Goal: Information Seeking & Learning: Find specific fact

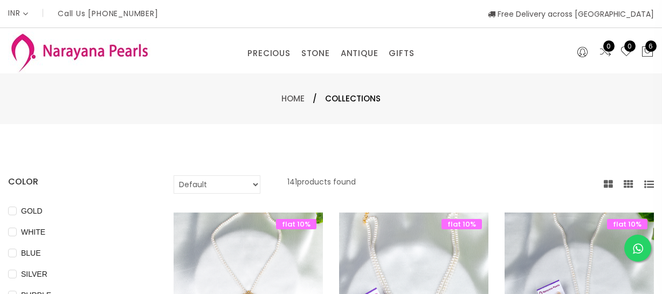
select select "INR"
click at [364, 102] on link "NECKLACE" at bounding box center [392, 103] width 92 height 17
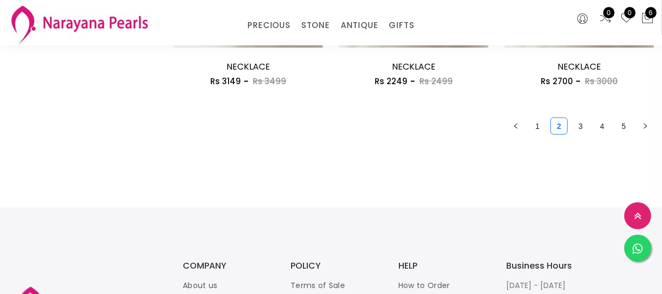
scroll to position [1483, 0]
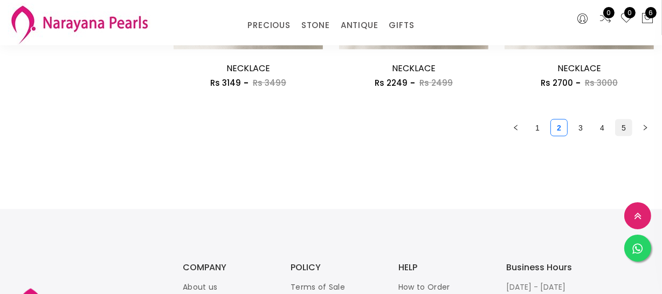
click at [620, 131] on link "5" at bounding box center [623, 128] width 16 height 16
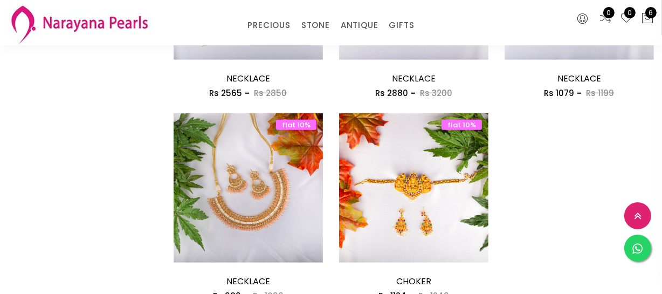
scroll to position [882, 0]
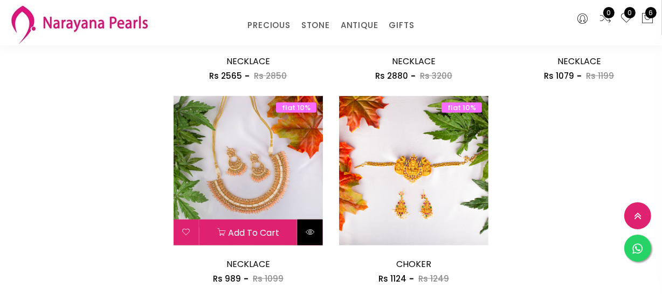
click at [315, 237] on button at bounding box center [309, 232] width 25 height 26
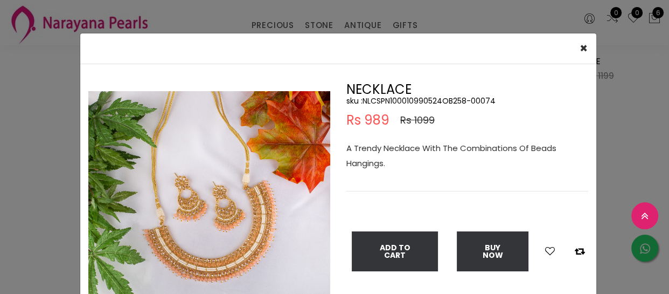
click at [13, 87] on div "× Close Double (click / press) on the image to zoom (in / out). NECKLACE sku : …" at bounding box center [334, 147] width 669 height 294
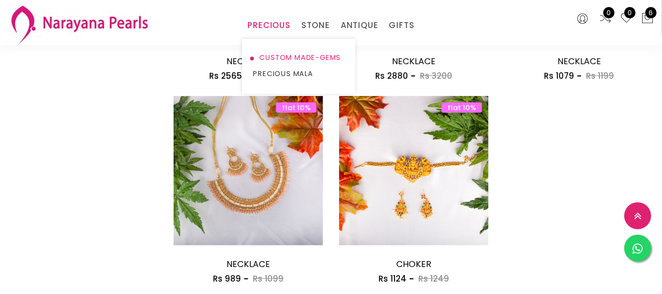
click at [280, 57] on link "CUSTOM MADE-GEMS" at bounding box center [299, 58] width 92 height 16
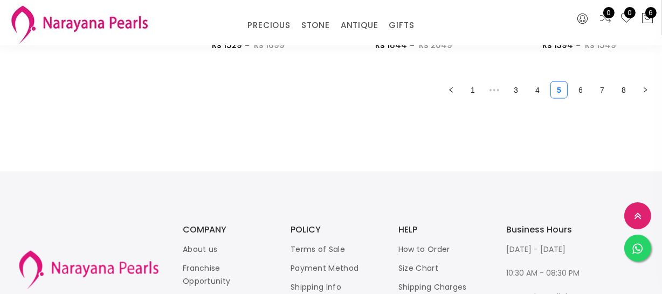
scroll to position [1470, 0]
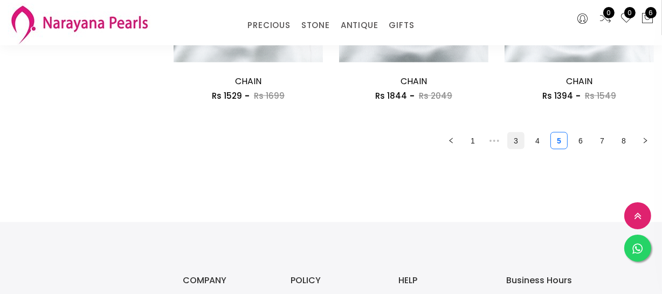
click at [516, 136] on link "3" at bounding box center [516, 141] width 16 height 16
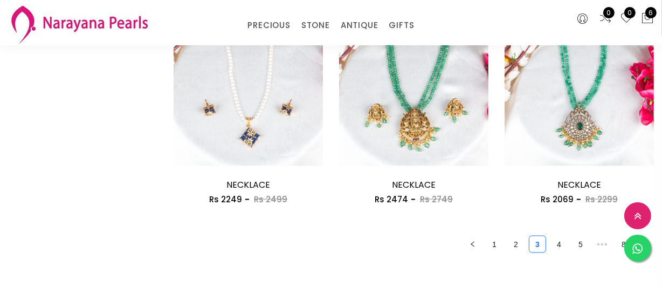
scroll to position [1372, 0]
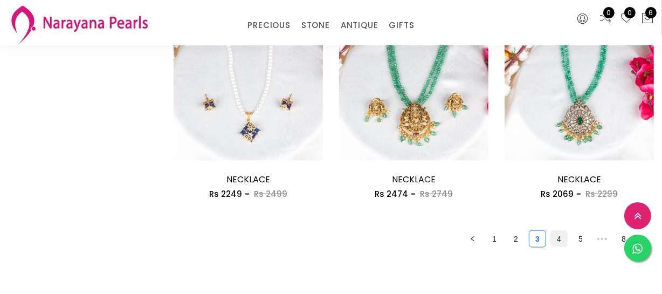
click at [560, 238] on link "4" at bounding box center [559, 239] width 16 height 16
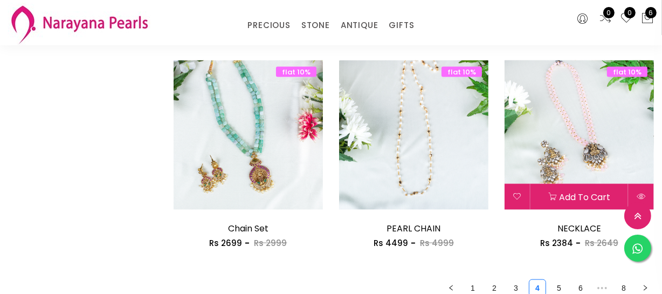
scroll to position [1470, 0]
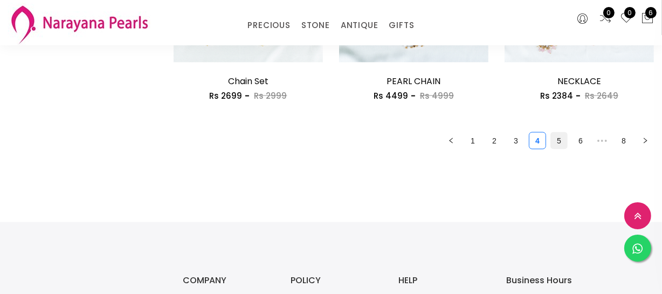
click at [563, 133] on link "5" at bounding box center [559, 141] width 16 height 16
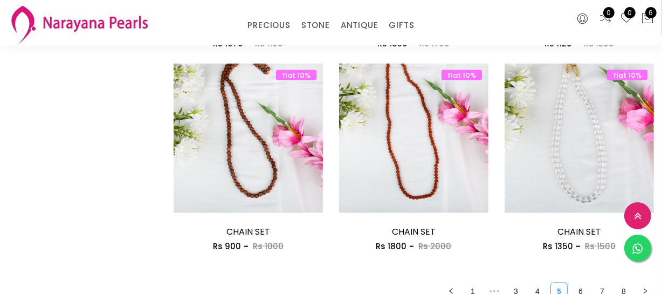
scroll to position [1421, 0]
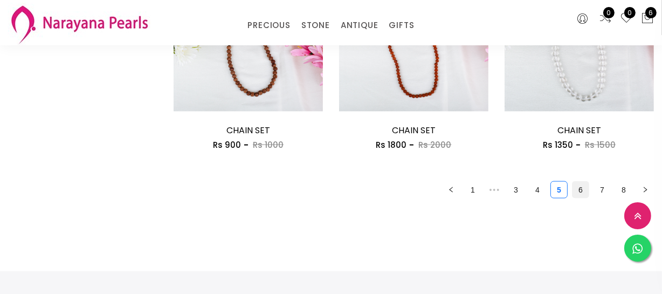
click at [578, 190] on link "6" at bounding box center [580, 190] width 16 height 16
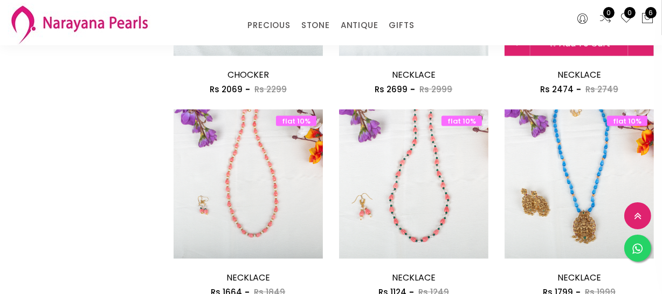
scroll to position [1470, 0]
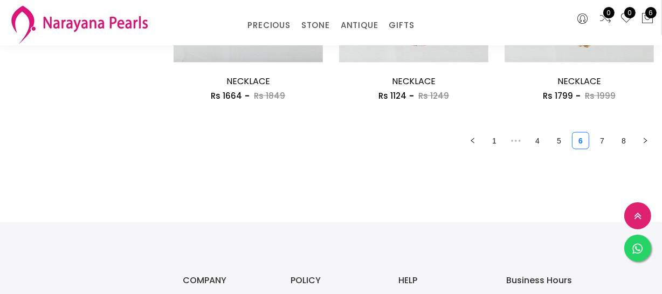
click at [603, 143] on link "7" at bounding box center [602, 141] width 16 height 16
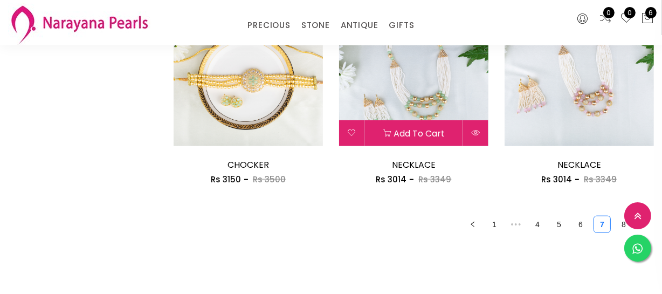
scroll to position [980, 0]
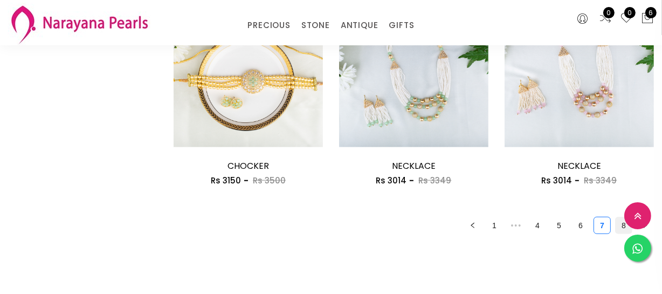
click at [624, 223] on link "8" at bounding box center [623, 225] width 16 height 16
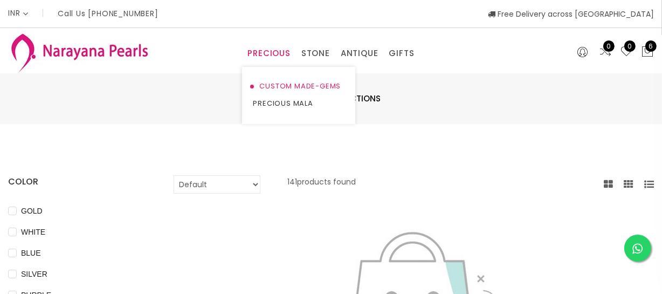
click at [285, 81] on link "CUSTOM MADE-GEMS" at bounding box center [299, 86] width 92 height 17
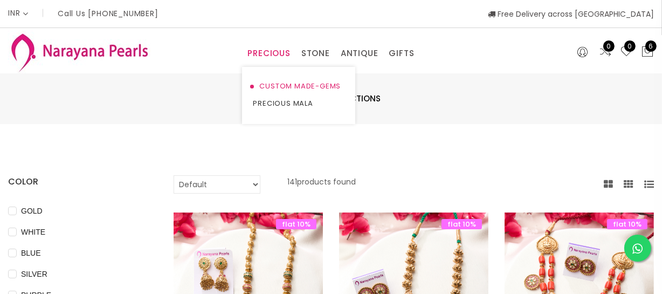
click at [290, 86] on link "CUSTOM MADE-GEMS" at bounding box center [299, 86] width 92 height 17
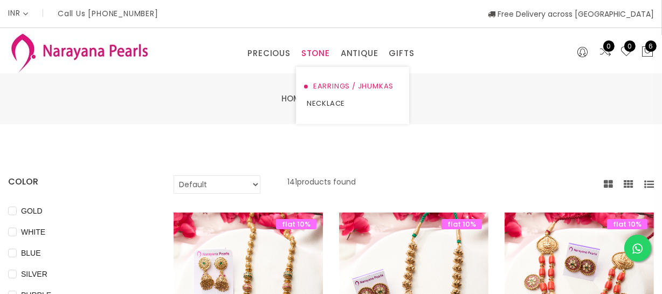
click at [336, 82] on link "EARRINGS / JHUMKAS" at bounding box center [353, 86] width 92 height 17
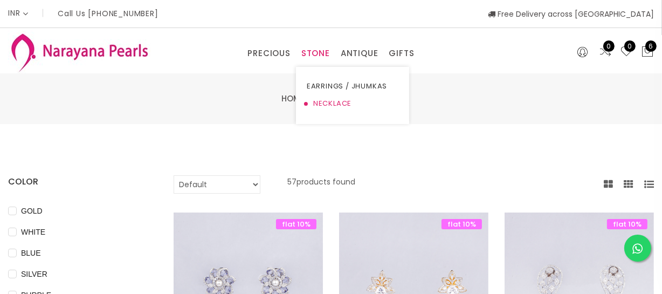
click at [335, 104] on link "NECKLACE" at bounding box center [353, 103] width 92 height 17
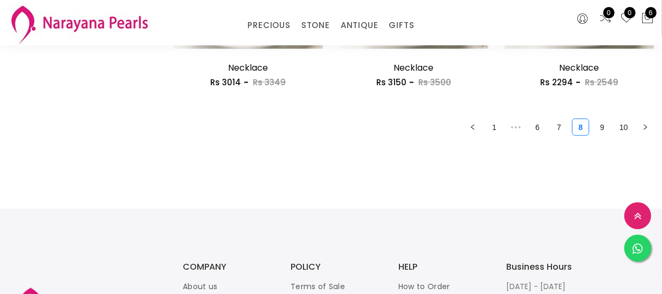
scroll to position [1483, 0]
click at [528, 126] on ul "1 ••• 6 7 8 9 10" at bounding box center [414, 127] width 480 height 17
click at [531, 126] on link "6" at bounding box center [537, 128] width 16 height 16
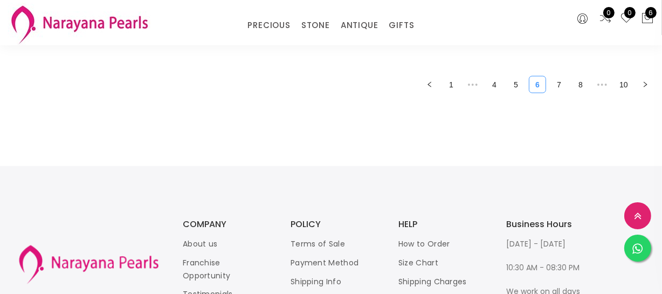
scroll to position [1470, 0]
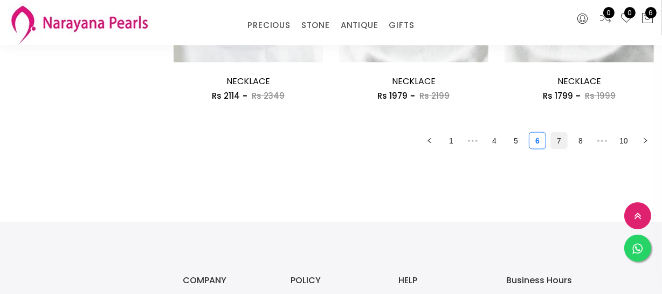
click at [555, 140] on link "7" at bounding box center [559, 141] width 16 height 16
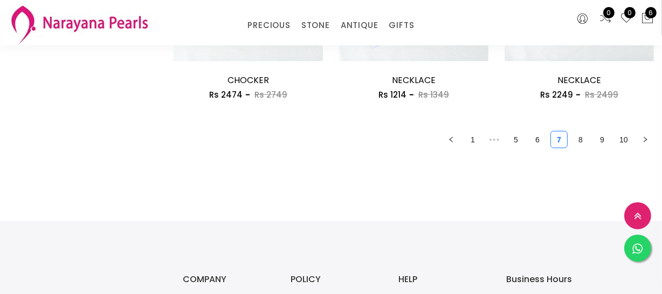
scroll to position [1519, 0]
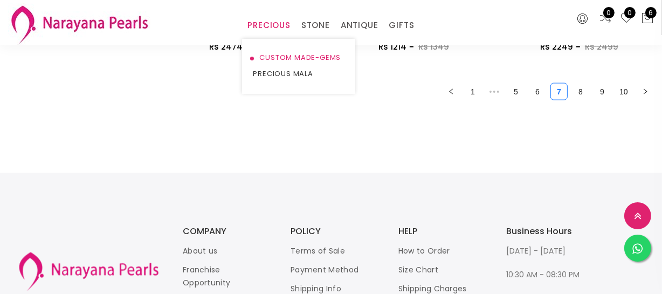
click at [281, 52] on link "CUSTOM MADE-GEMS" at bounding box center [299, 58] width 92 height 16
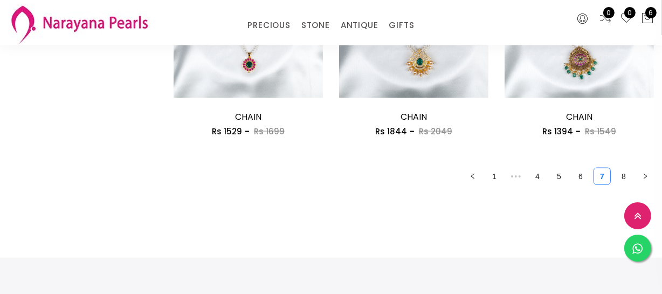
scroll to position [1519, 0]
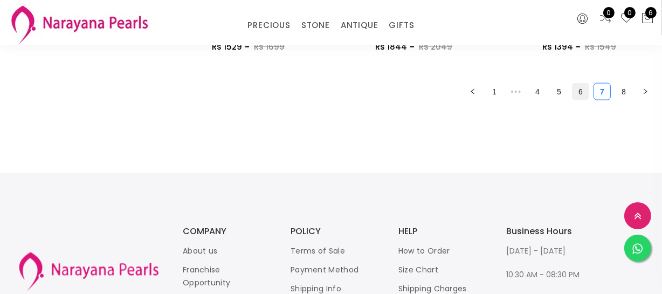
click at [586, 92] on link "6" at bounding box center [580, 92] width 16 height 16
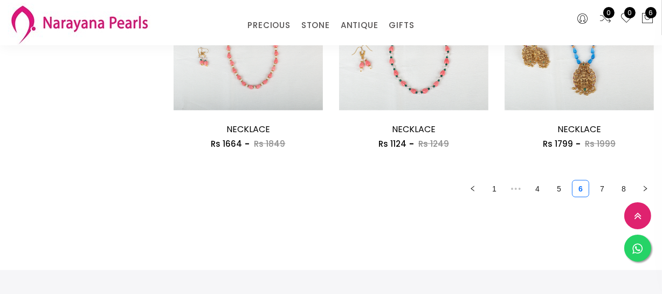
scroll to position [1421, 0]
click at [604, 189] on link "7" at bounding box center [602, 190] width 16 height 16
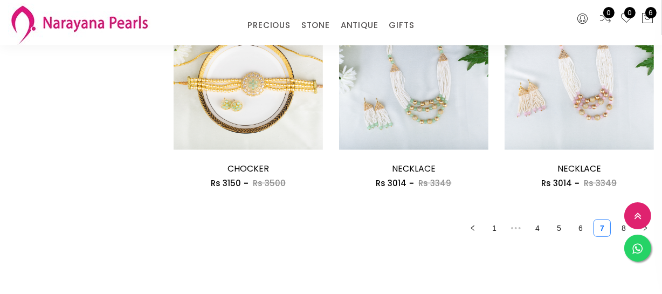
scroll to position [980, 0]
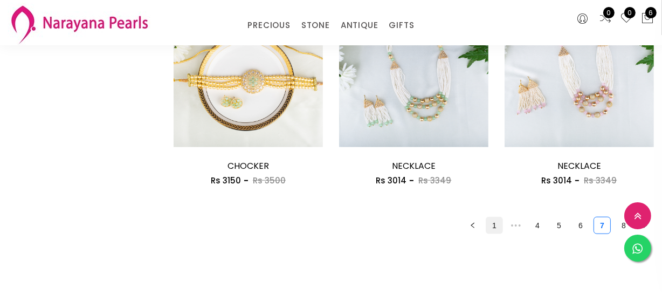
click at [492, 226] on link "1" at bounding box center [494, 225] width 16 height 16
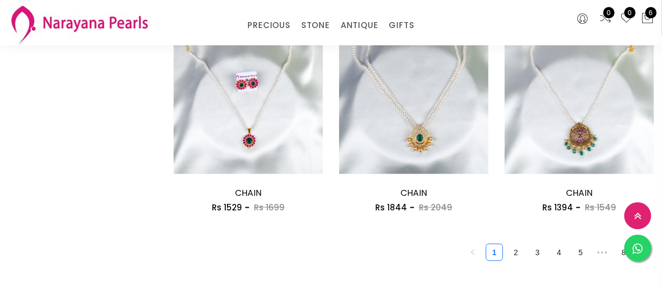
scroll to position [1372, 0]
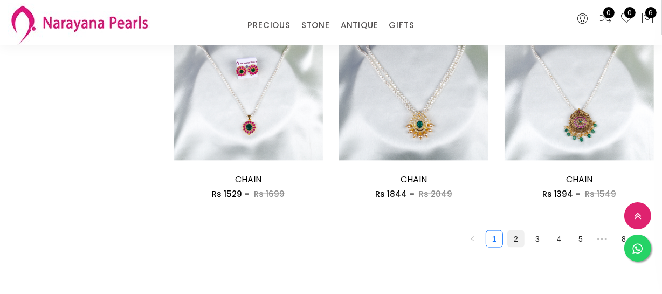
click at [508, 235] on link "2" at bounding box center [516, 239] width 16 height 16
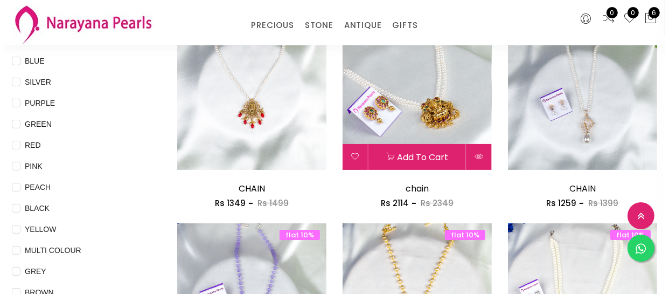
scroll to position [196, 0]
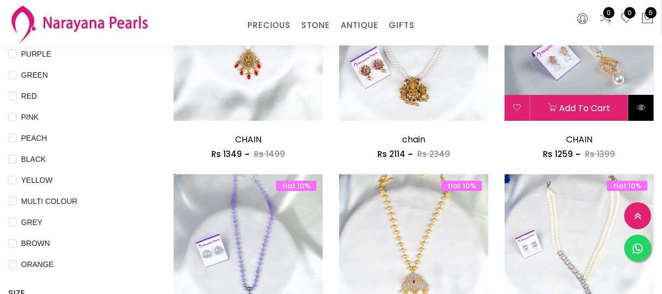
click at [640, 108] on icon at bounding box center [640, 107] width 9 height 9
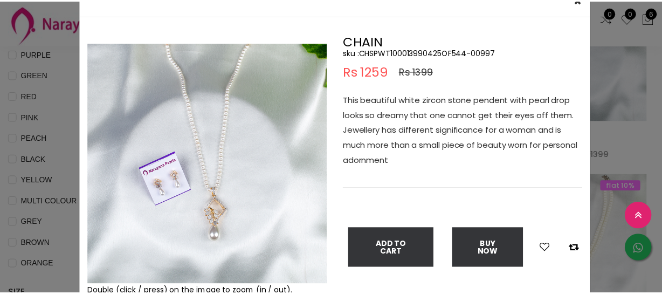
scroll to position [49, 0]
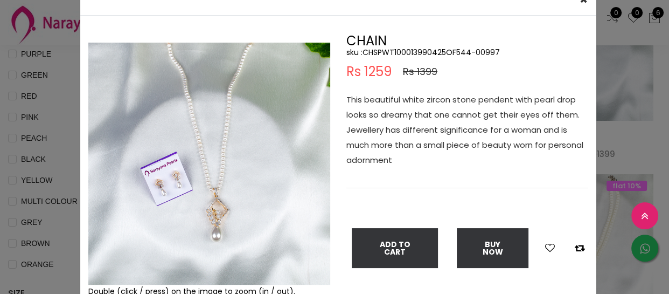
click at [63, 172] on div "× Close Double (click / press) on the image to zoom (in / out). CHAIN sku : CHS…" at bounding box center [334, 147] width 669 height 294
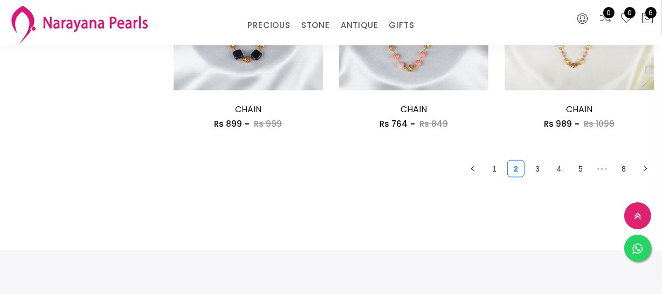
scroll to position [1470, 0]
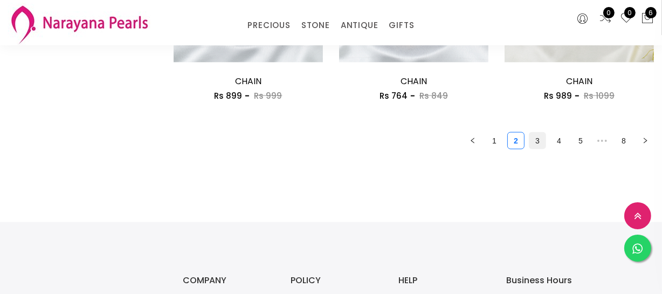
click at [532, 141] on link "3" at bounding box center [537, 141] width 16 height 16
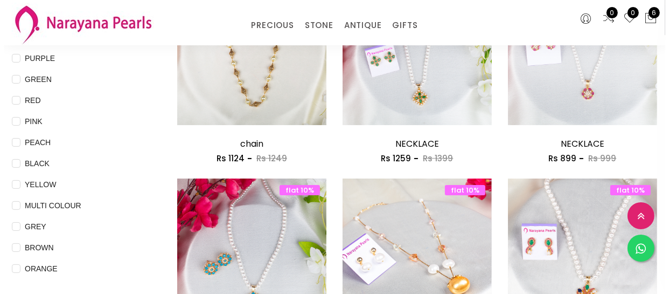
scroll to position [196, 0]
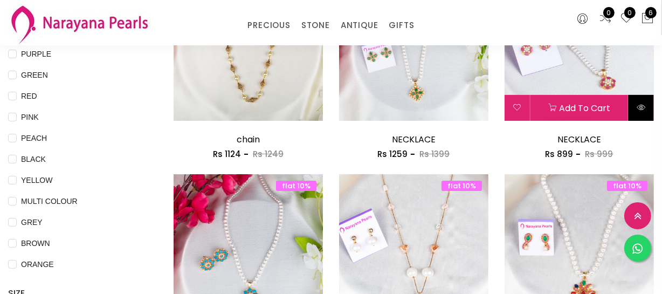
click at [648, 111] on button at bounding box center [640, 108] width 25 height 26
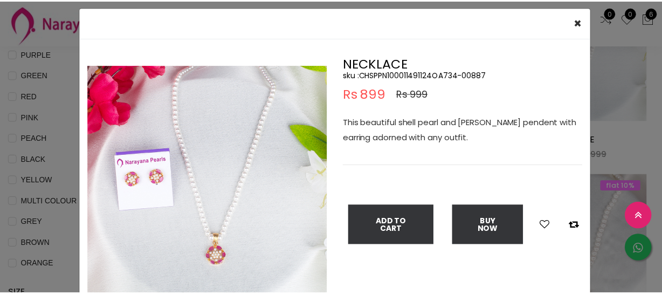
scroll to position [49, 0]
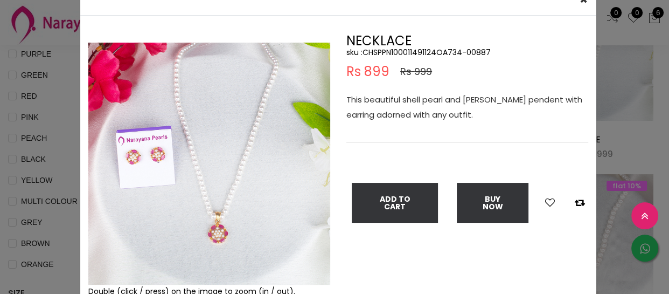
click at [64, 218] on div "× Close Double (click / press) on the image to zoom (in / out). NECKLACE sku : …" at bounding box center [334, 147] width 669 height 294
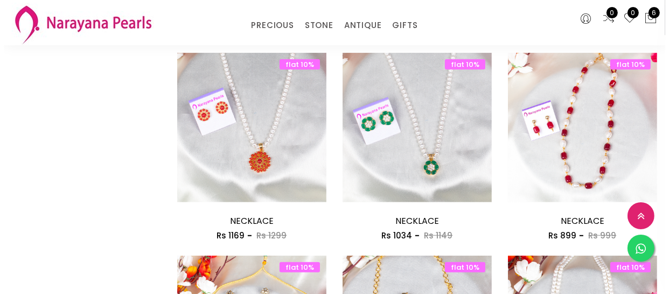
scroll to position [735, 0]
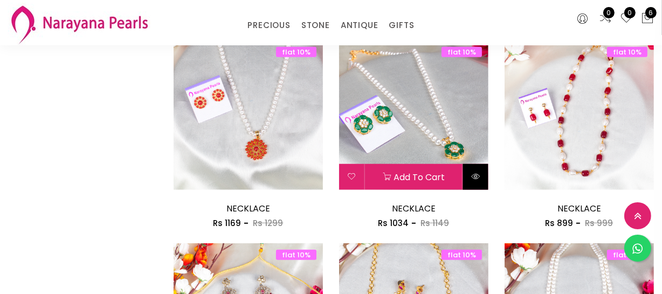
click at [472, 178] on icon at bounding box center [475, 176] width 9 height 9
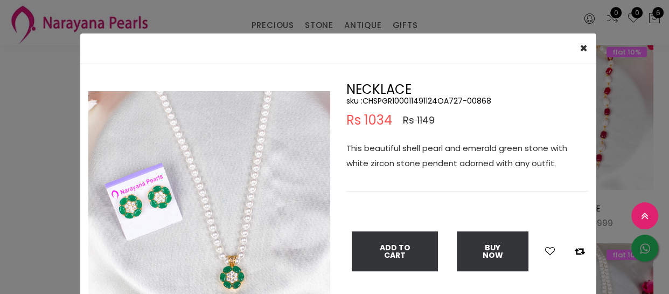
scroll to position [49, 0]
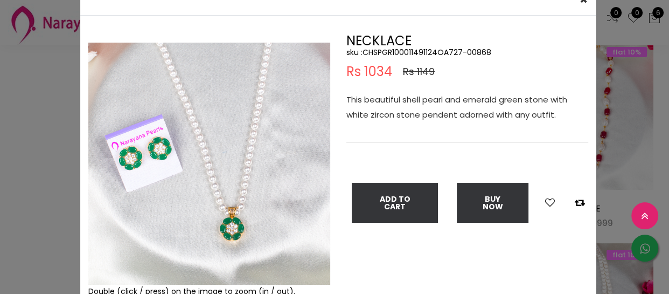
click at [31, 233] on div "× Close Double (click / press) on the image to zoom (in / out). NECKLACE sku : …" at bounding box center [334, 147] width 669 height 294
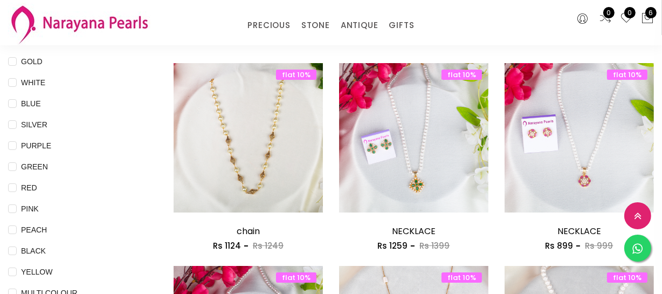
scroll to position [98, 0]
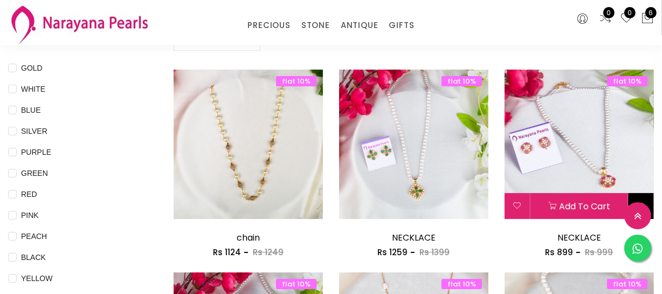
click at [636, 196] on button at bounding box center [640, 206] width 25 height 26
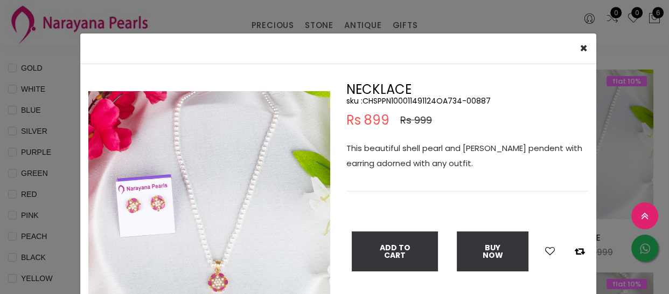
click at [316, 25] on div "× Close Double (click / press) on the image to zoom (in / out). NECKLACE sku : …" at bounding box center [334, 147] width 669 height 294
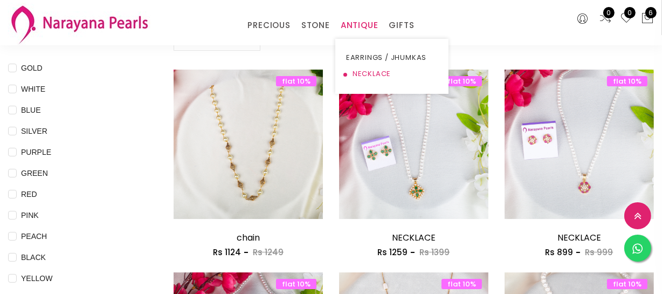
click at [371, 74] on link "NECKLACE" at bounding box center [392, 74] width 92 height 16
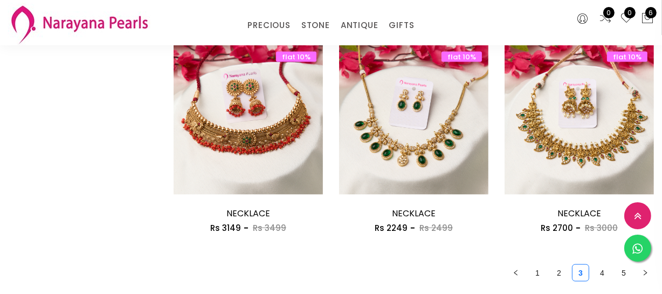
scroll to position [1421, 0]
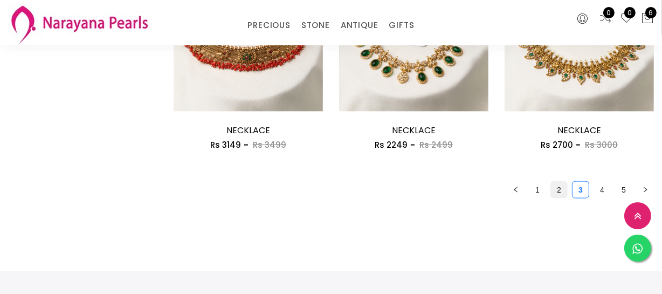
click at [557, 196] on link "2" at bounding box center [559, 190] width 16 height 16
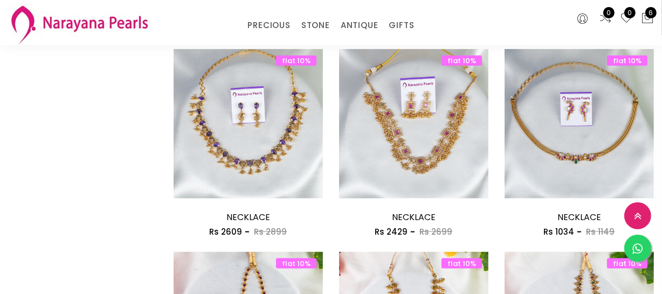
scroll to position [1323, 0]
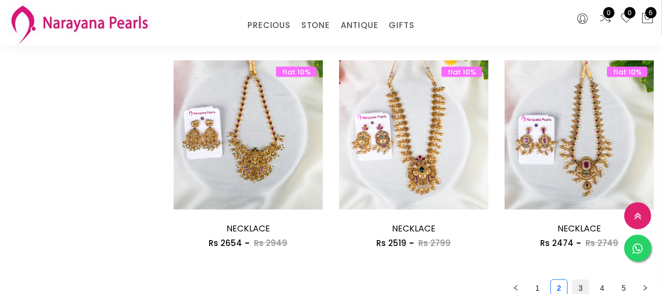
click at [579, 286] on link "3" at bounding box center [580, 288] width 16 height 16
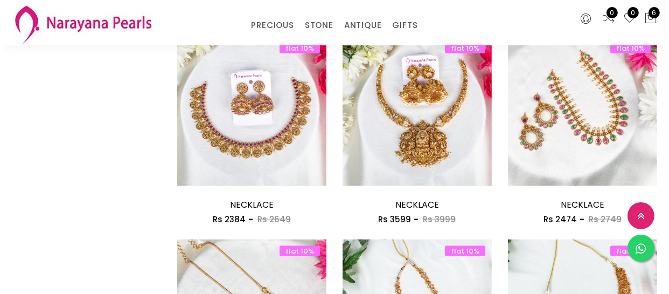
scroll to position [1323, 0]
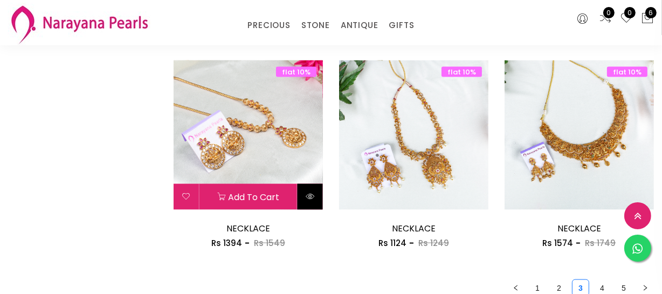
click at [308, 199] on icon at bounding box center [310, 196] width 9 height 9
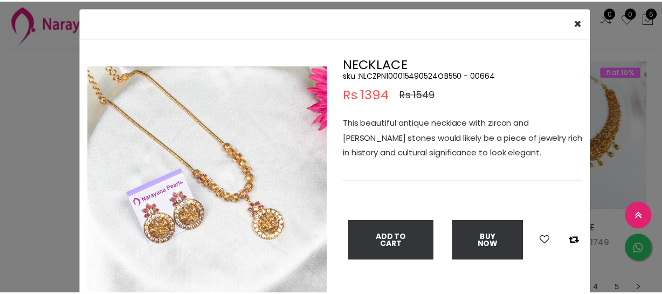
scroll to position [49, 0]
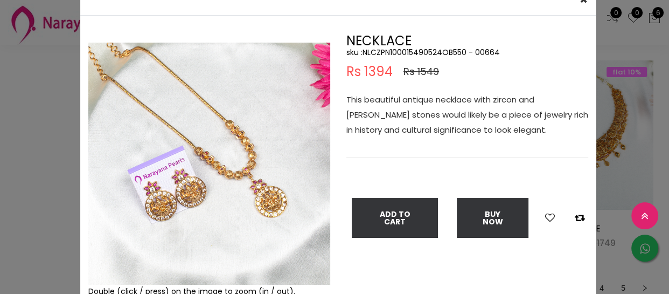
drag, startPoint x: 0, startPoint y: 169, endPoint x: 84, endPoint y: 10, distance: 179.8
click at [1, 163] on div "× Close Double (click / press) on the image to zoom (in / out). NECKLACE sku : …" at bounding box center [334, 147] width 669 height 294
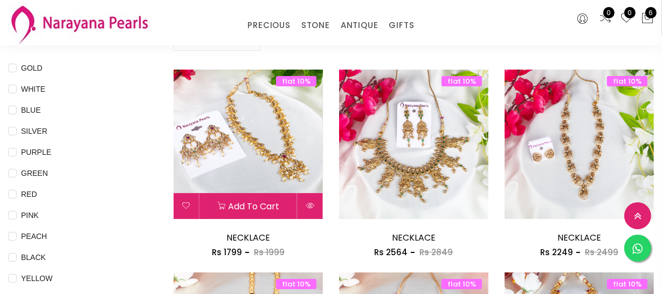
scroll to position [0, 0]
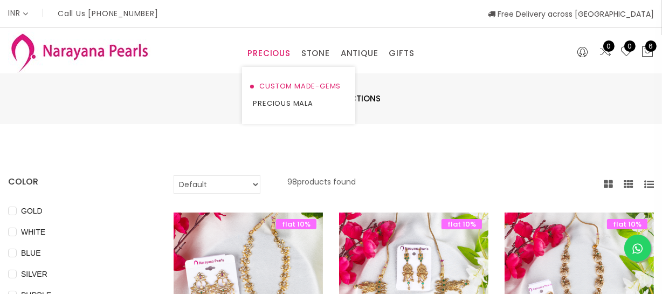
click at [284, 84] on link "CUSTOM MADE-GEMS" at bounding box center [299, 86] width 92 height 17
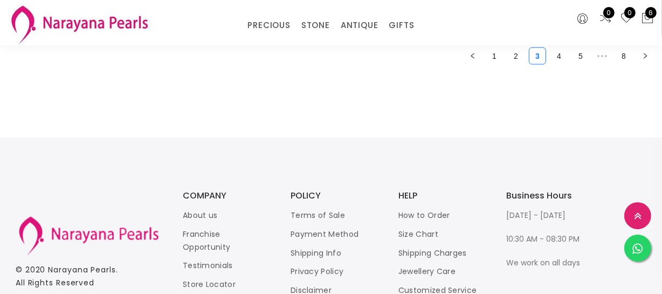
scroll to position [1483, 0]
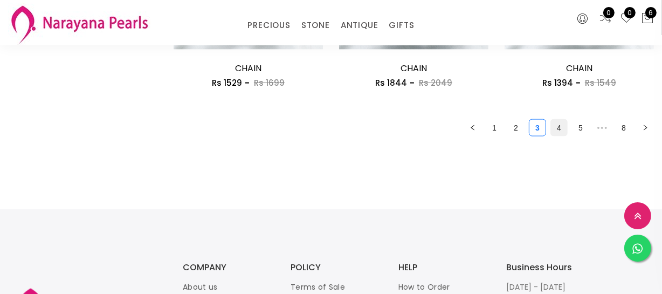
click at [557, 130] on link "4" at bounding box center [559, 128] width 16 height 16
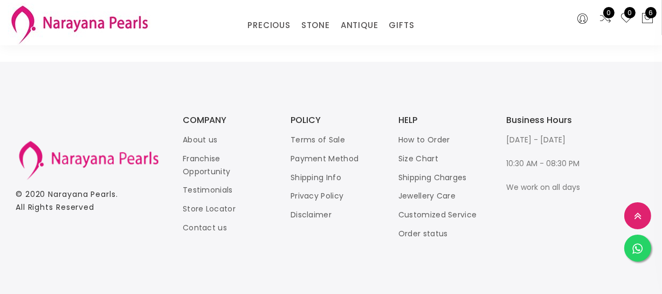
scroll to position [1434, 0]
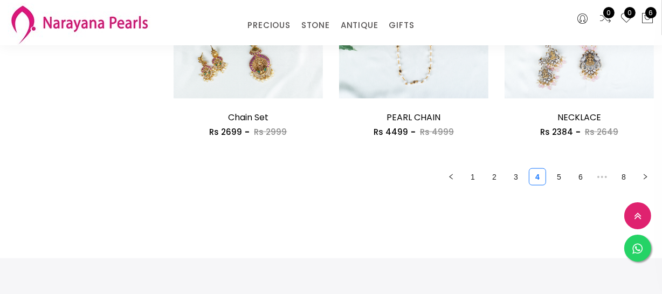
click at [516, 176] on link "3" at bounding box center [516, 177] width 16 height 16
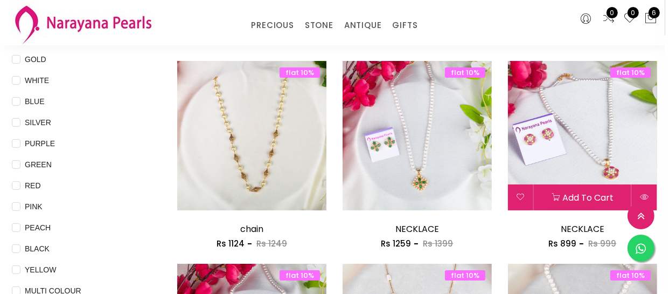
scroll to position [147, 0]
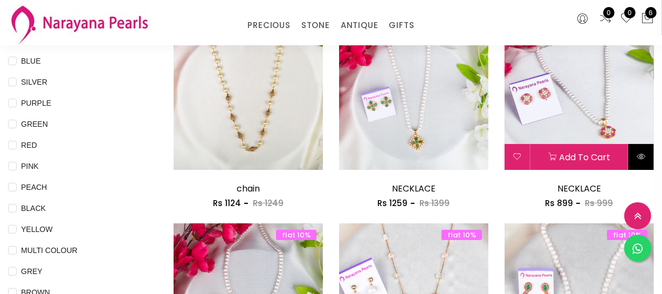
click at [639, 158] on icon at bounding box center [640, 156] width 9 height 9
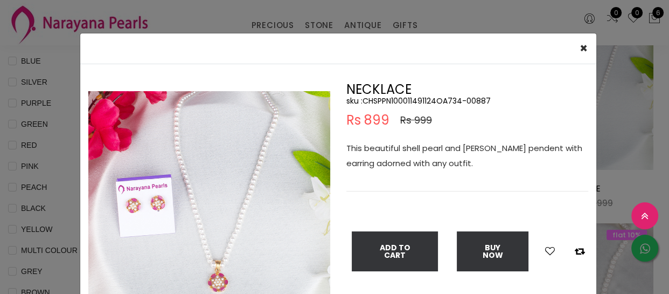
click at [431, 102] on h5 "sku : CHSPPN100011491124OA734-00887" at bounding box center [468, 101] width 242 height 10
copy h5 "CHSPPN100011491124OA734"
